Goal: Check status: Check status

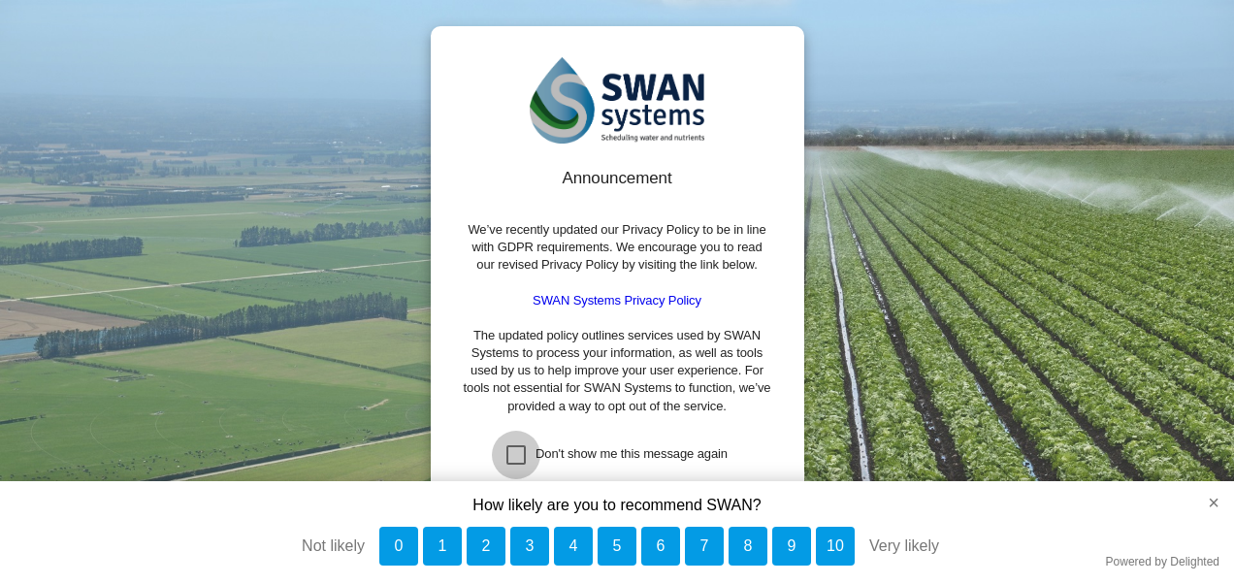
click at [515, 454] on div "Don't show me this message again" at bounding box center [515, 454] width 19 height 19
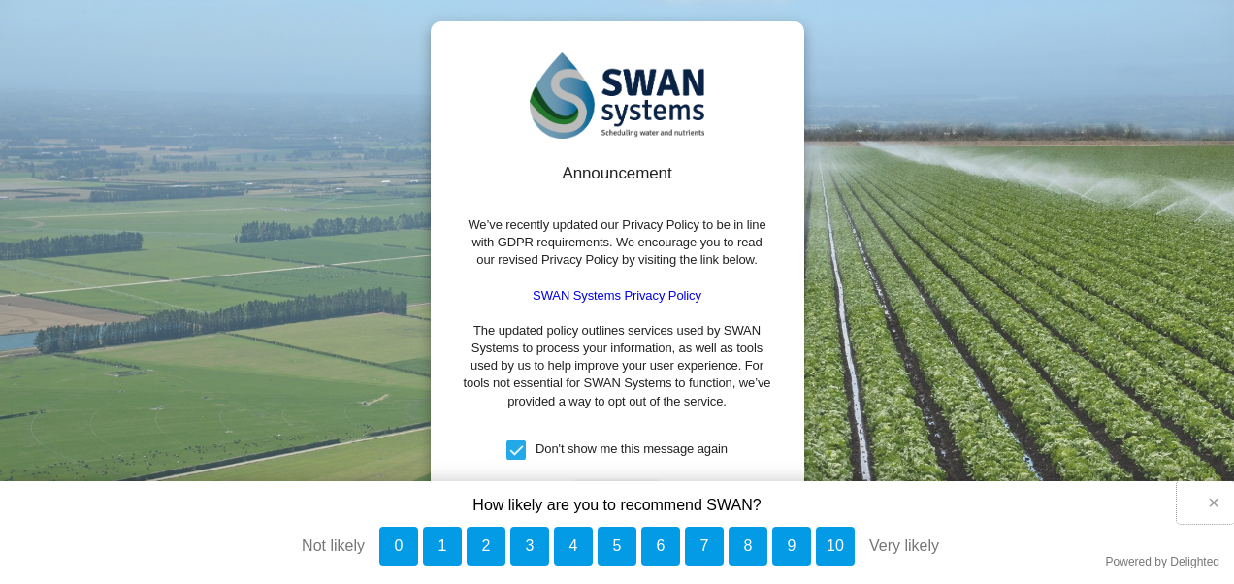
click at [1211, 504] on button "×" at bounding box center [1205, 502] width 57 height 43
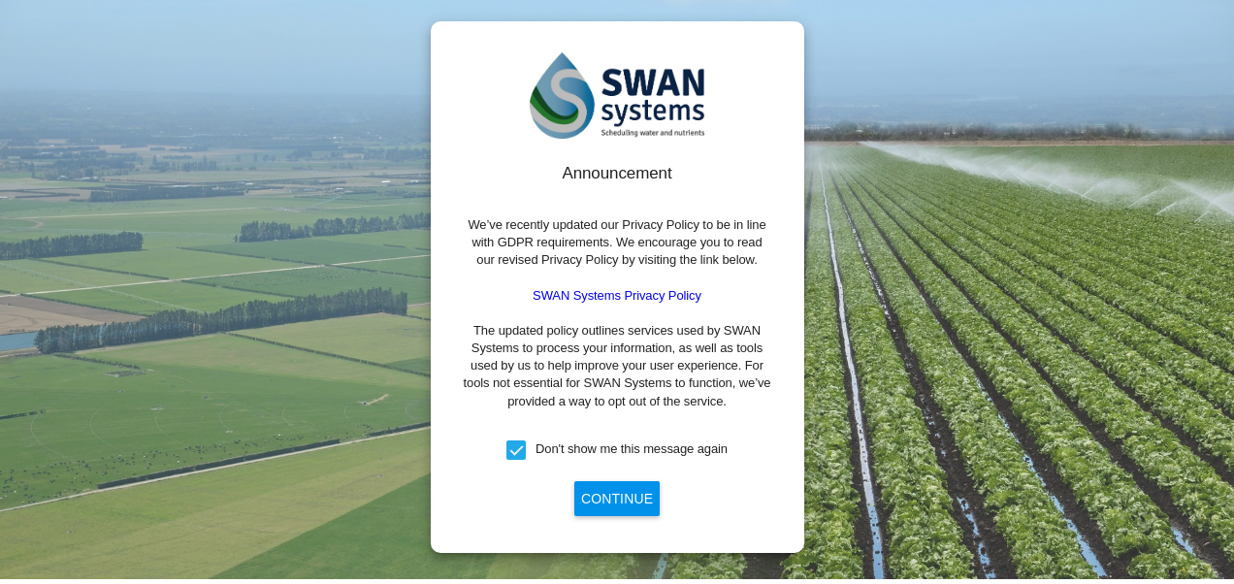
click at [619, 491] on button "Continue" at bounding box center [616, 498] width 85 height 35
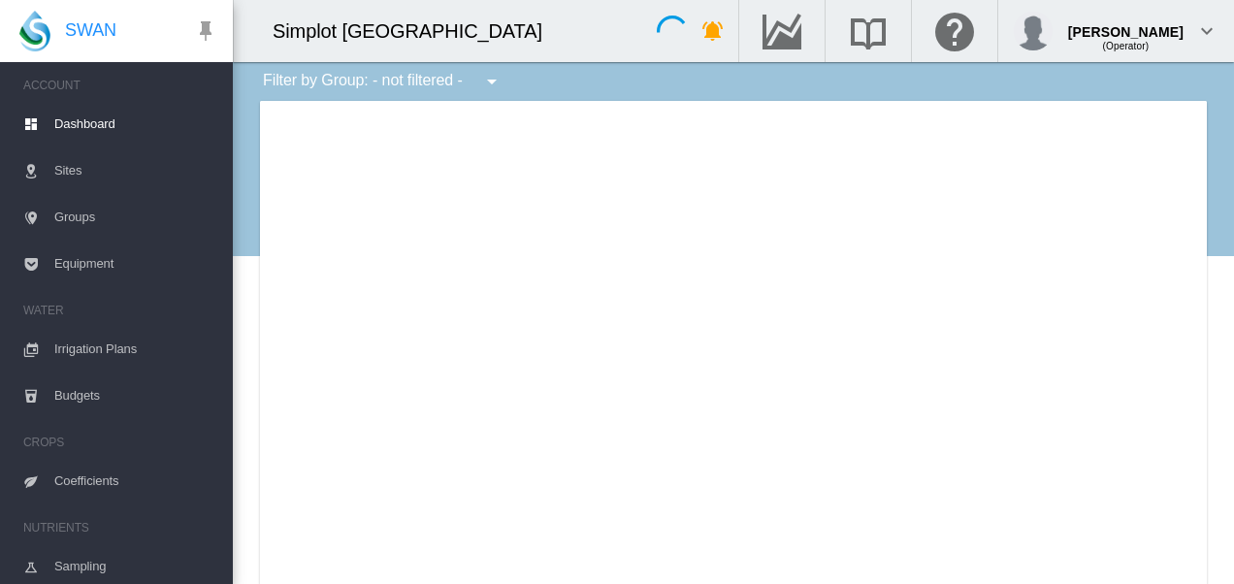
type input "**********"
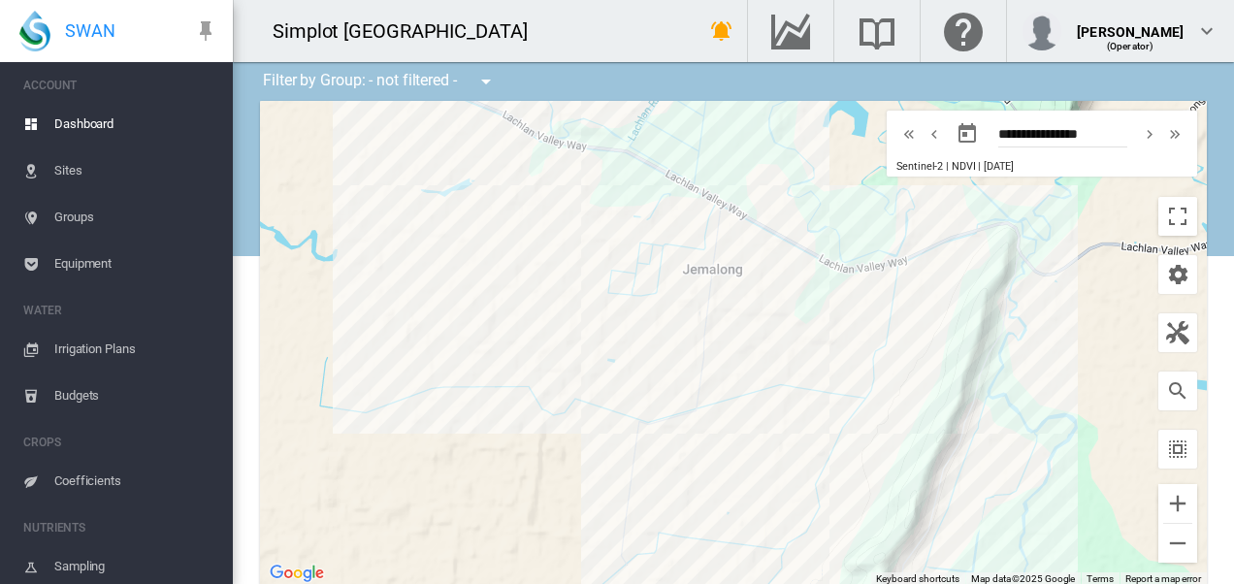
click at [713, 425] on div at bounding box center [733, 343] width 947 height 485
click at [590, 318] on div at bounding box center [601, 322] width 24 height 12
click at [585, 312] on div "Ulundi Pivot 10 (34.2 Ha)" at bounding box center [594, 295] width 155 height 43
click at [592, 322] on div at bounding box center [733, 343] width 947 height 485
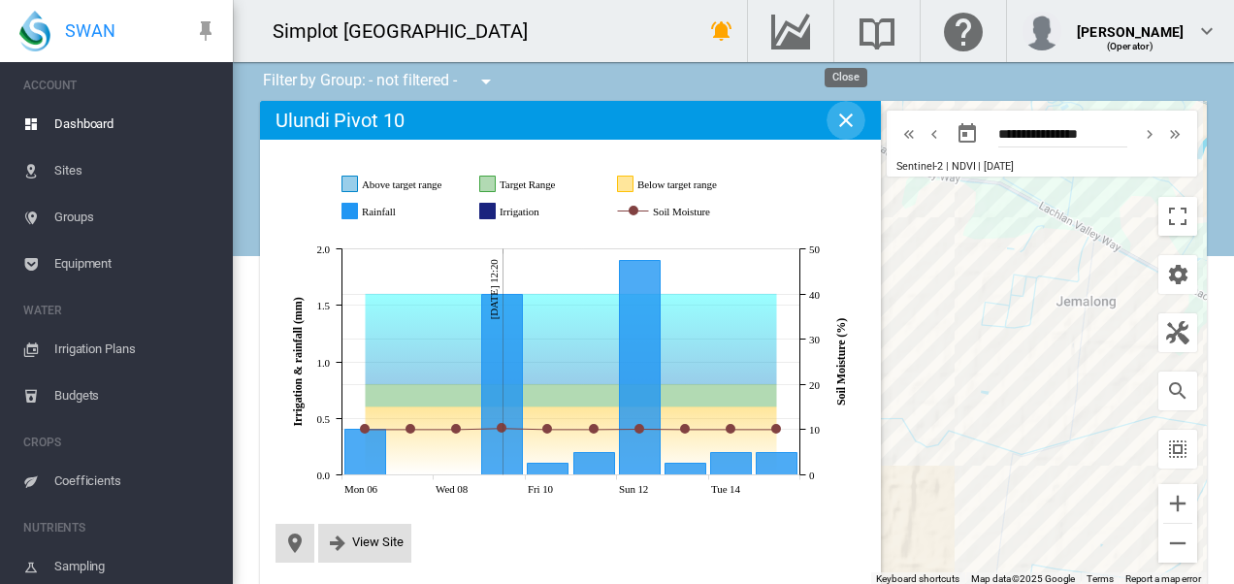
click at [833, 123] on button "Close" at bounding box center [846, 120] width 39 height 39
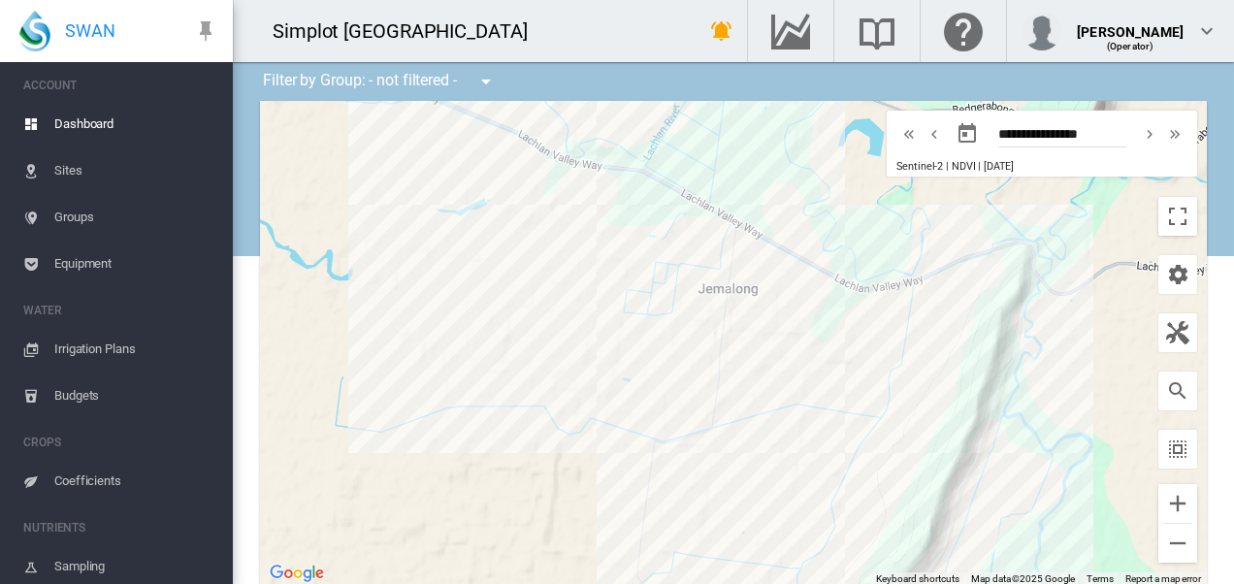
drag, startPoint x: 1038, startPoint y: 444, endPoint x: 675, endPoint y: 432, distance: 363.0
click at [675, 432] on div at bounding box center [733, 343] width 947 height 485
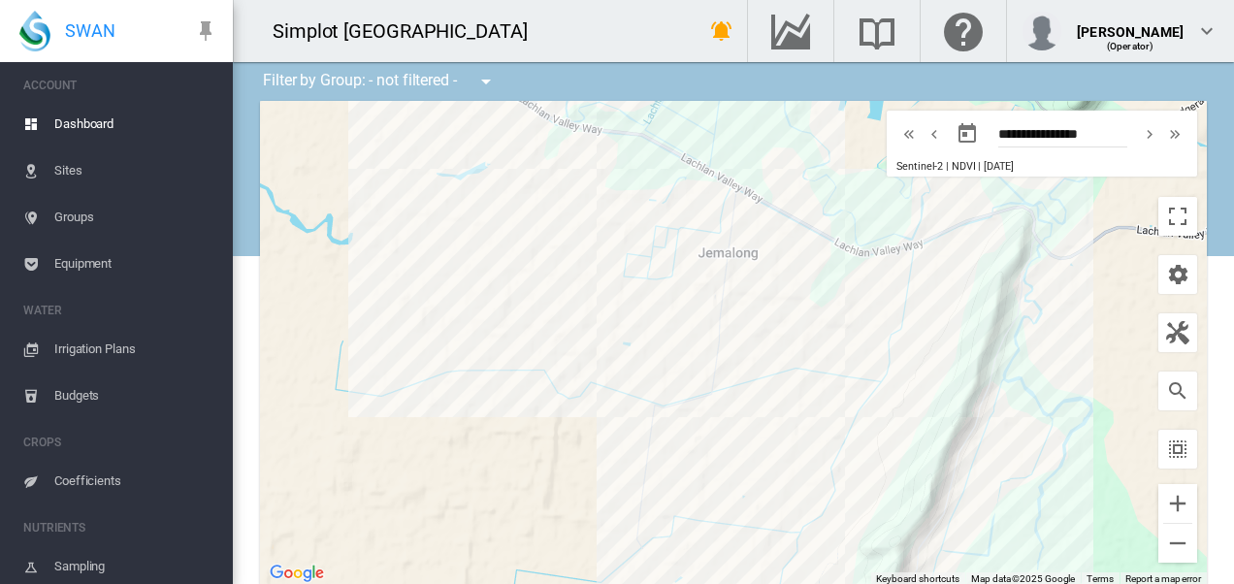
drag, startPoint x: 1009, startPoint y: 464, endPoint x: 1010, endPoint y: 431, distance: 33.0
click at [1010, 431] on div at bounding box center [733, 343] width 947 height 485
